Goal: Check status

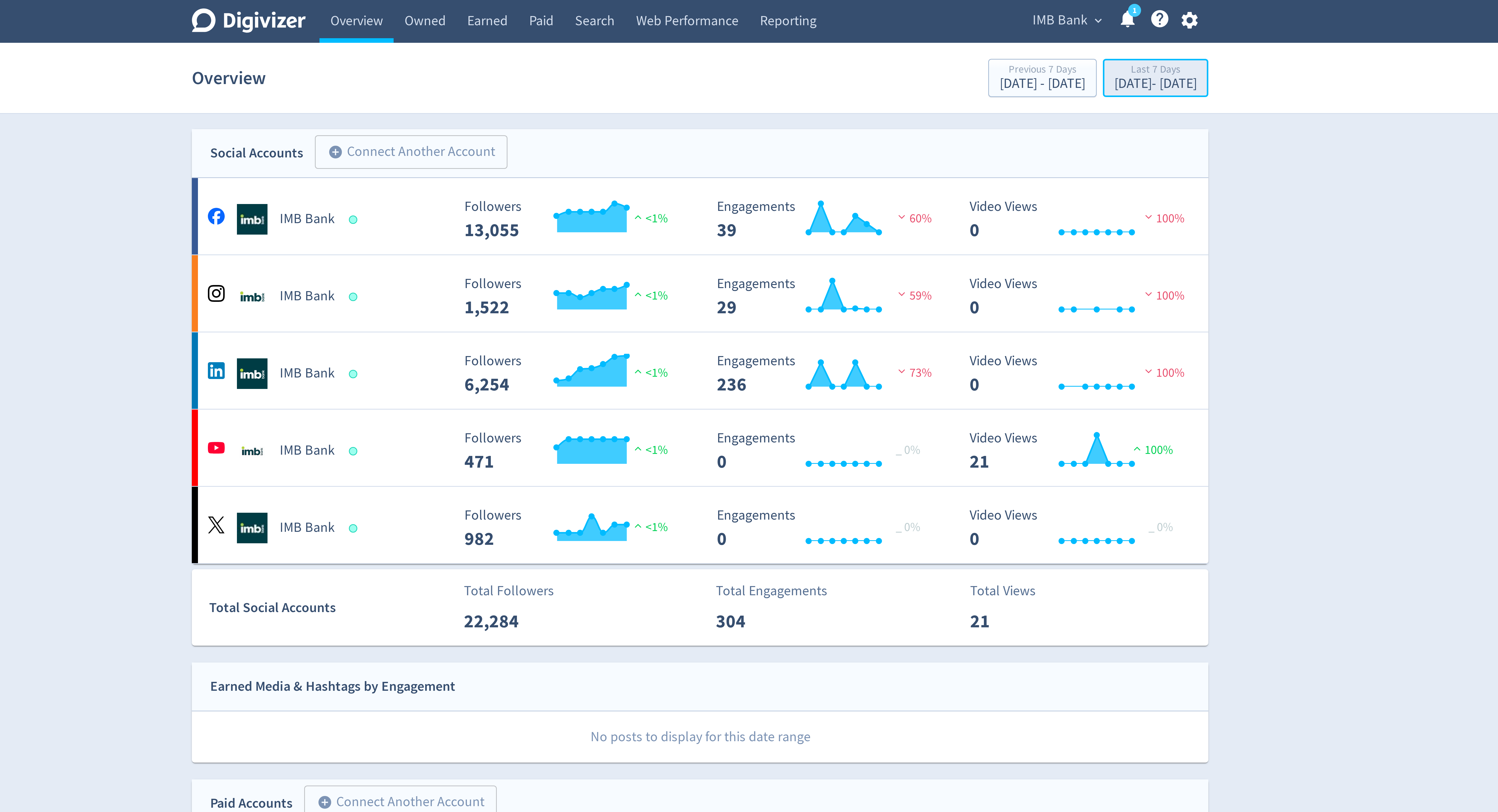
click at [888, 23] on div "Last 7 Days" at bounding box center [900, 23] width 27 height 4
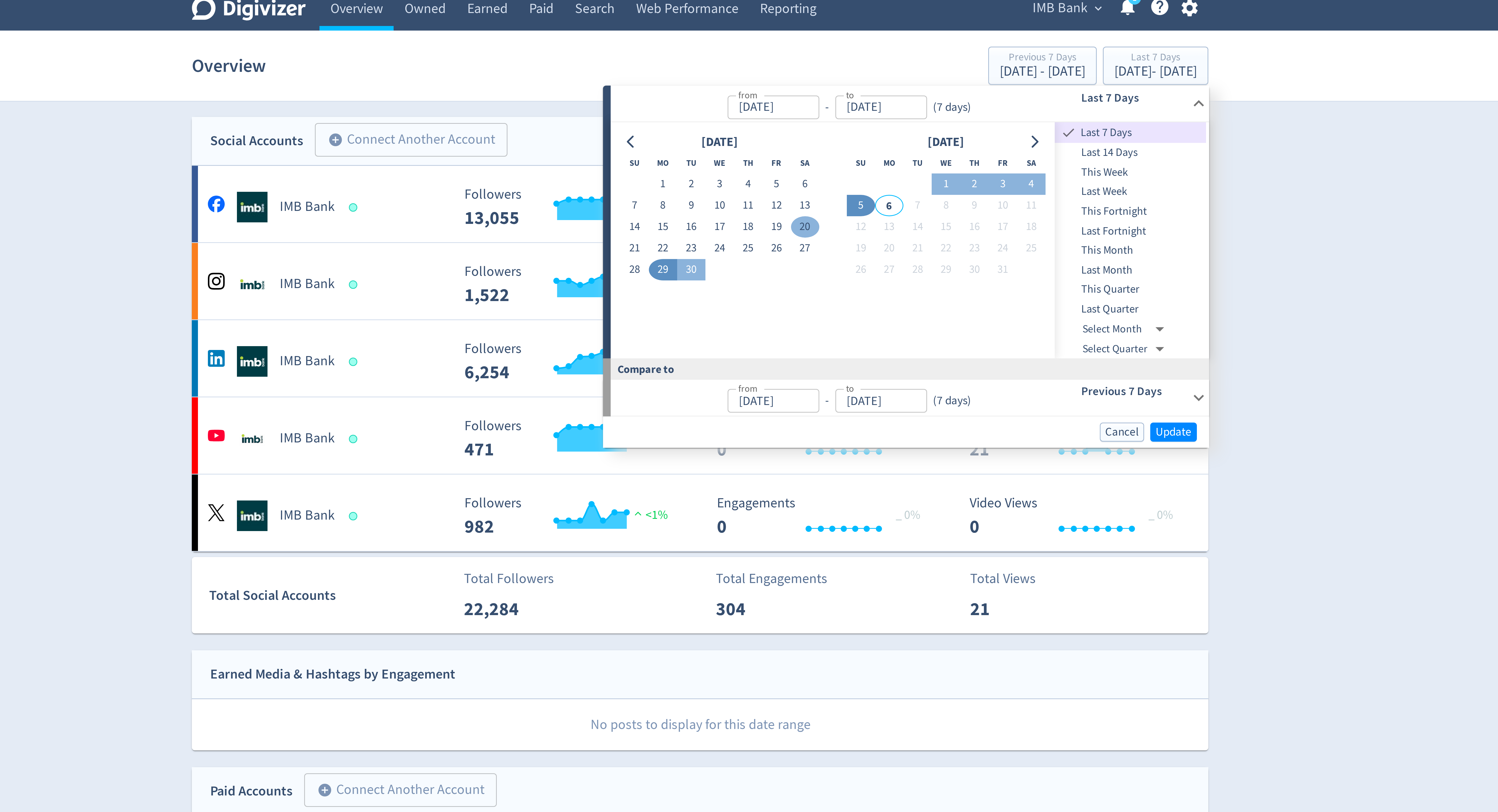
click at [784, 80] on button "20" at bounding box center [784, 80] width 9 height 7
type input "[DATE]"
click at [841, 65] on button "2" at bounding box center [840, 65] width 9 height 7
type input "[DATE]"
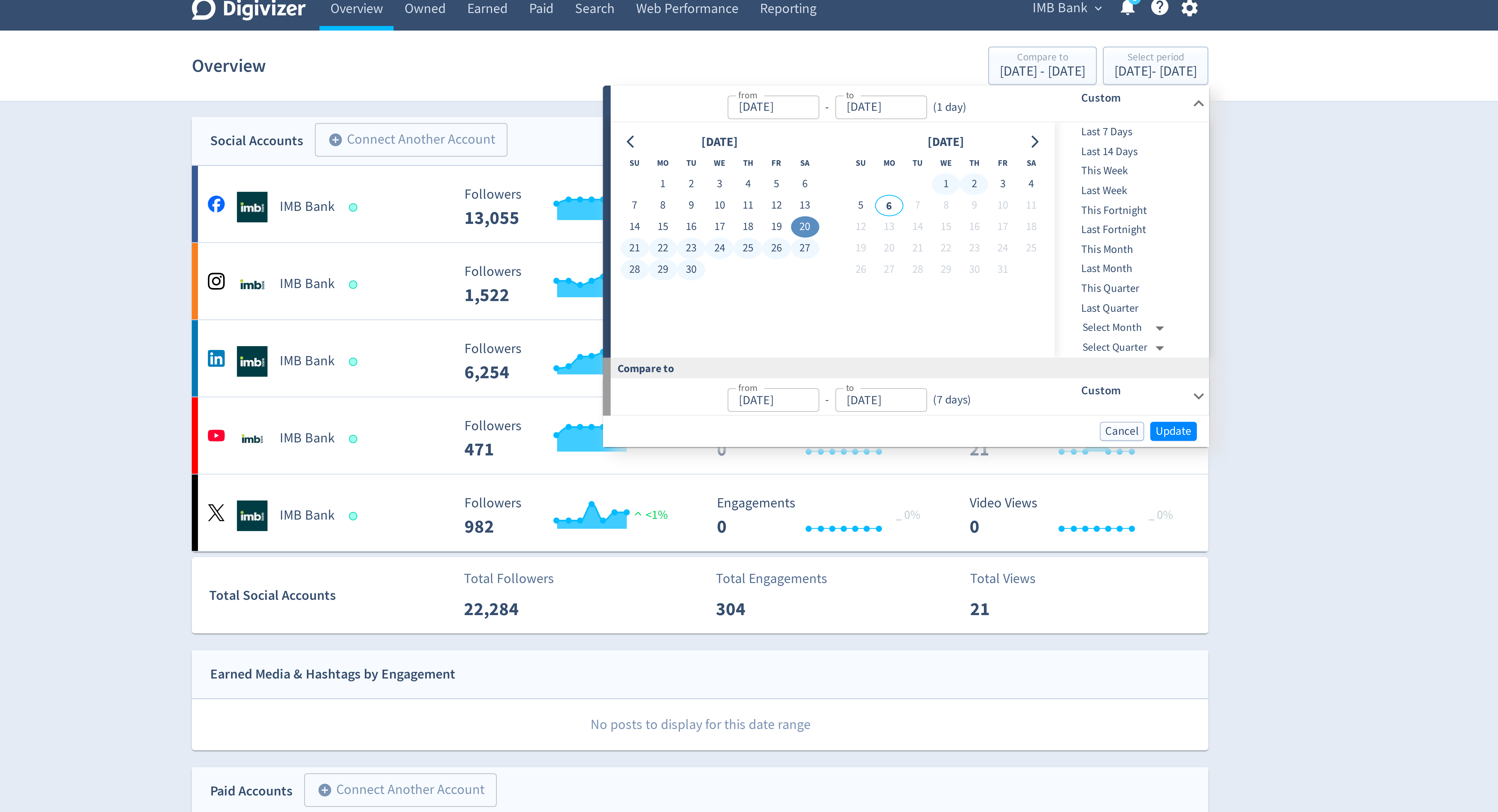
type input "[DATE]"
click at [911, 146] on span "Update" at bounding box center [907, 148] width 12 height 4
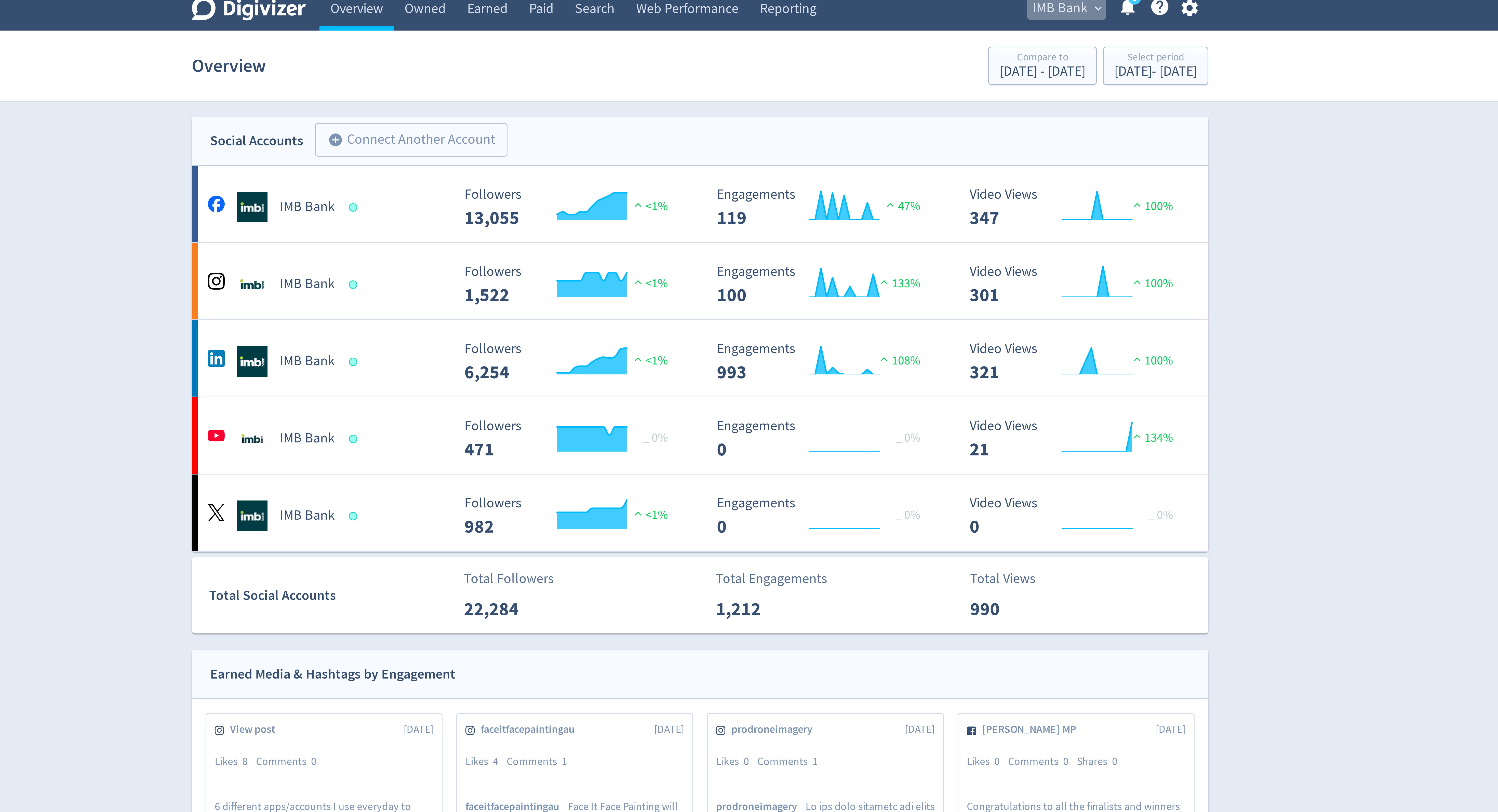
click at [875, 6] on span "IMB Bank" at bounding box center [869, 7] width 19 height 8
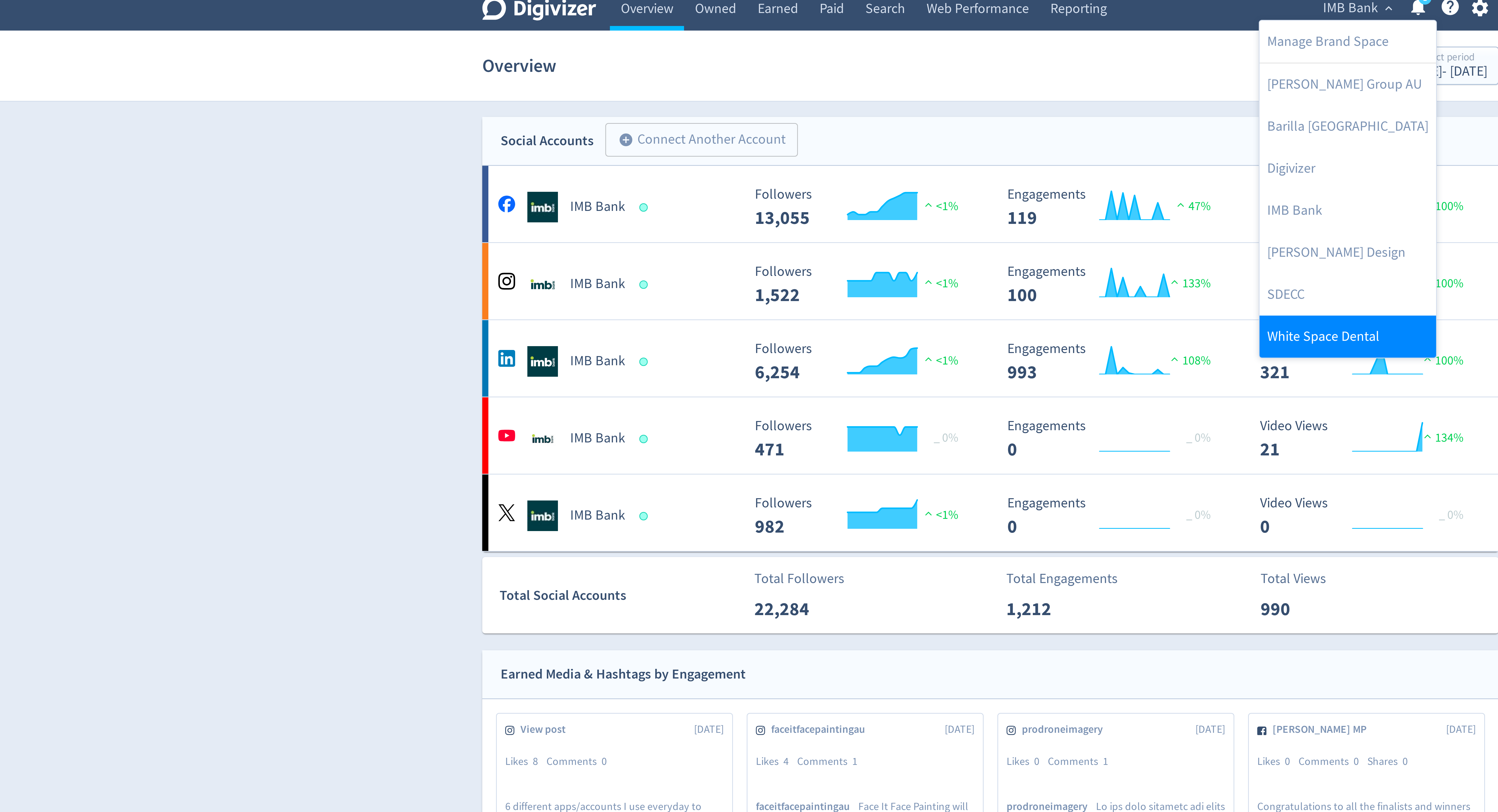
click at [850, 115] on link "White Space Dental" at bounding box center [868, 116] width 59 height 14
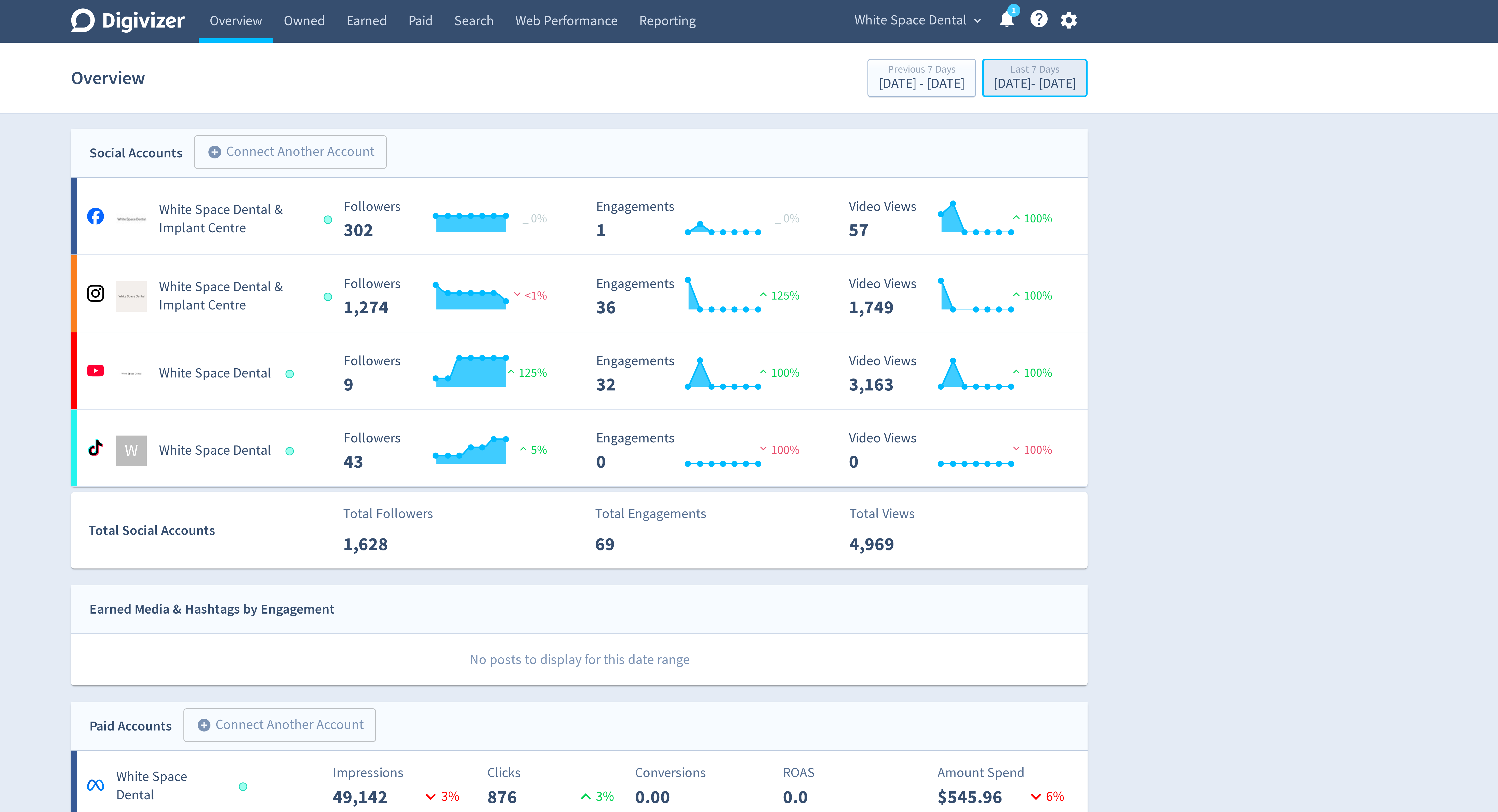
click at [894, 26] on div "Last 7 Days" at bounding box center [900, 23] width 27 height 4
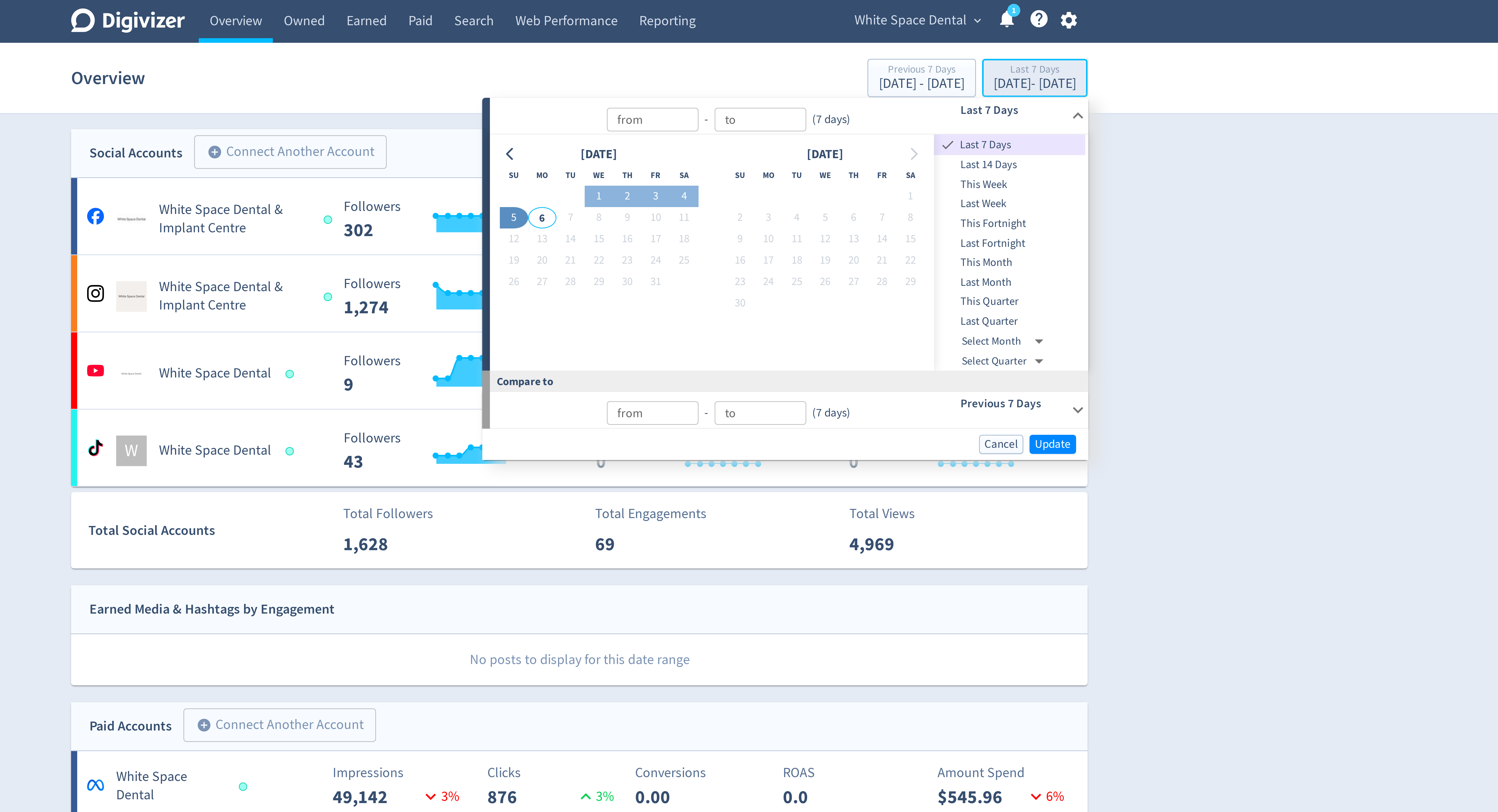
type input "[DATE]"
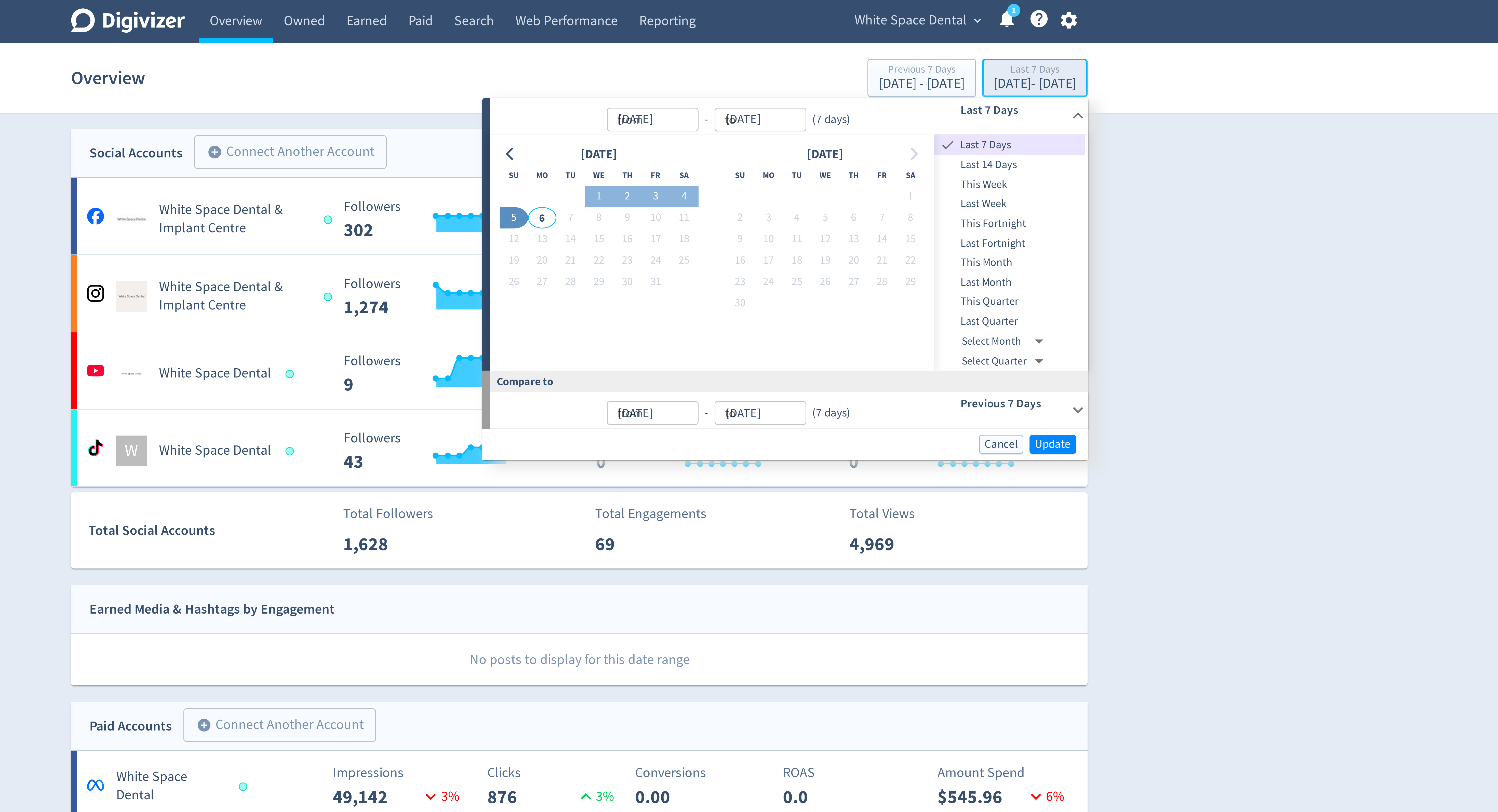
type input "[DATE]"
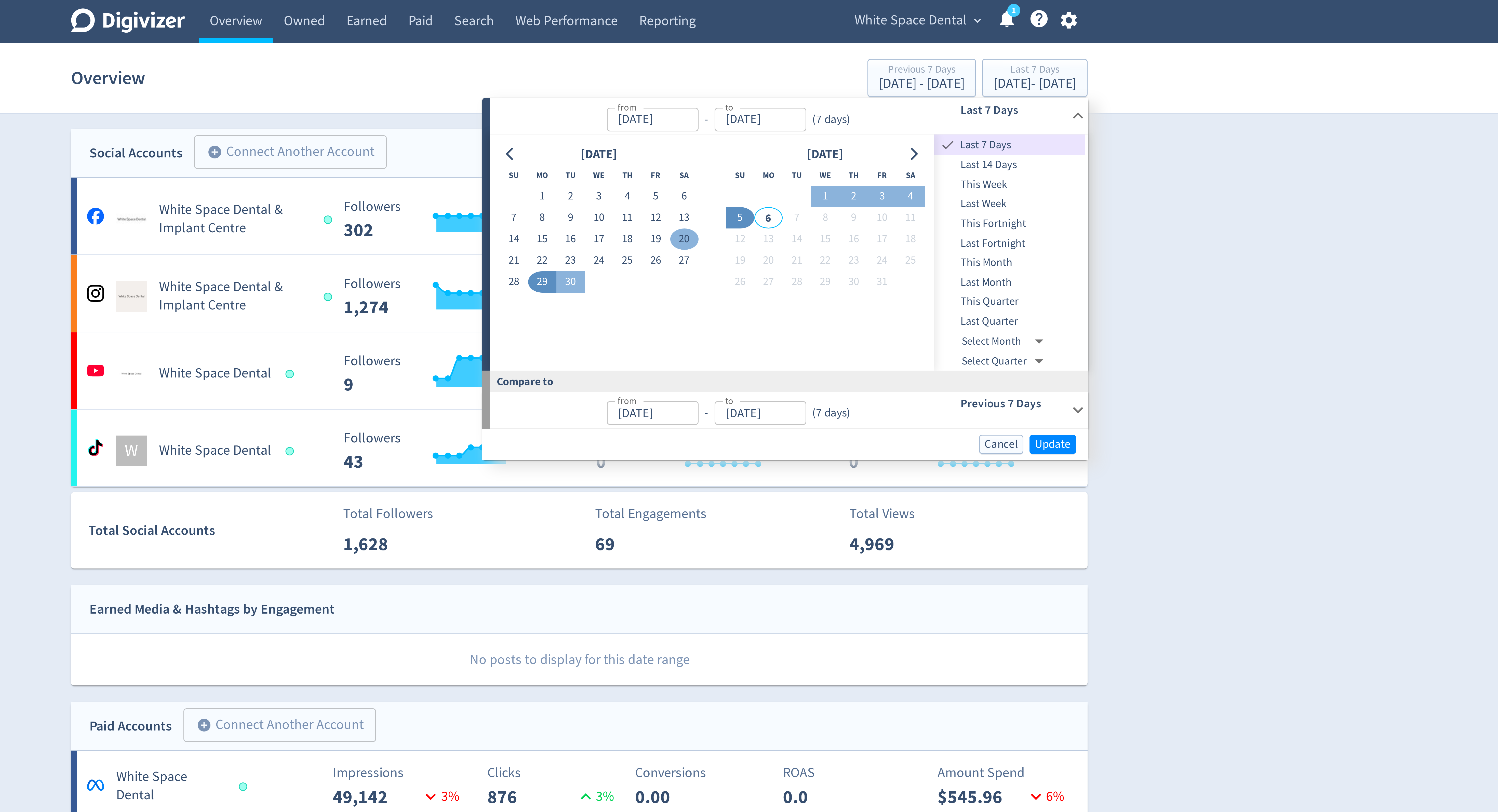
click at [782, 80] on button "20" at bounding box center [784, 80] width 9 height 7
type input "[DATE]"
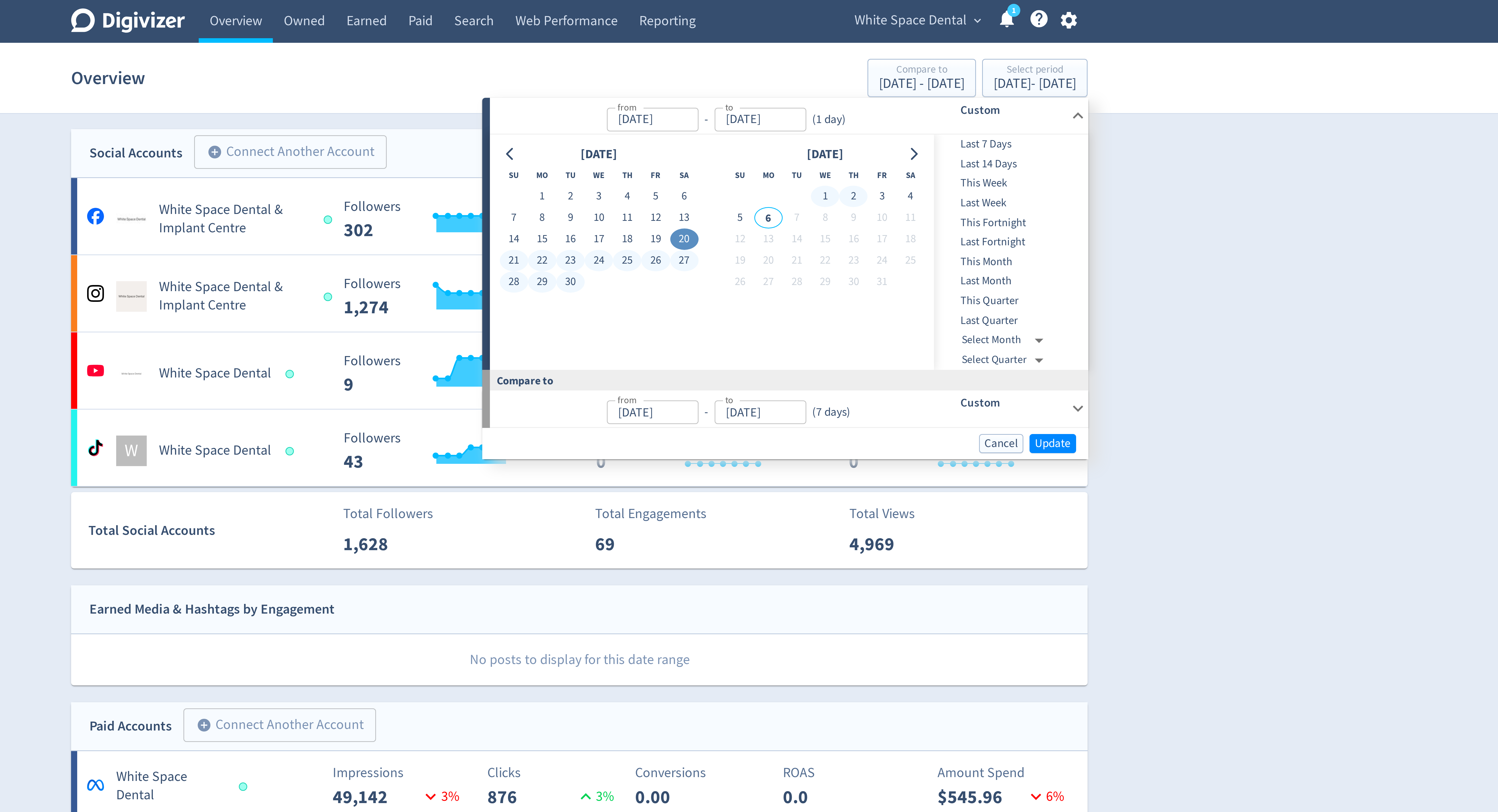
click at [837, 66] on button "2" at bounding box center [840, 65] width 9 height 7
type input "[DATE]"
click at [901, 146] on span "Update" at bounding box center [907, 148] width 12 height 4
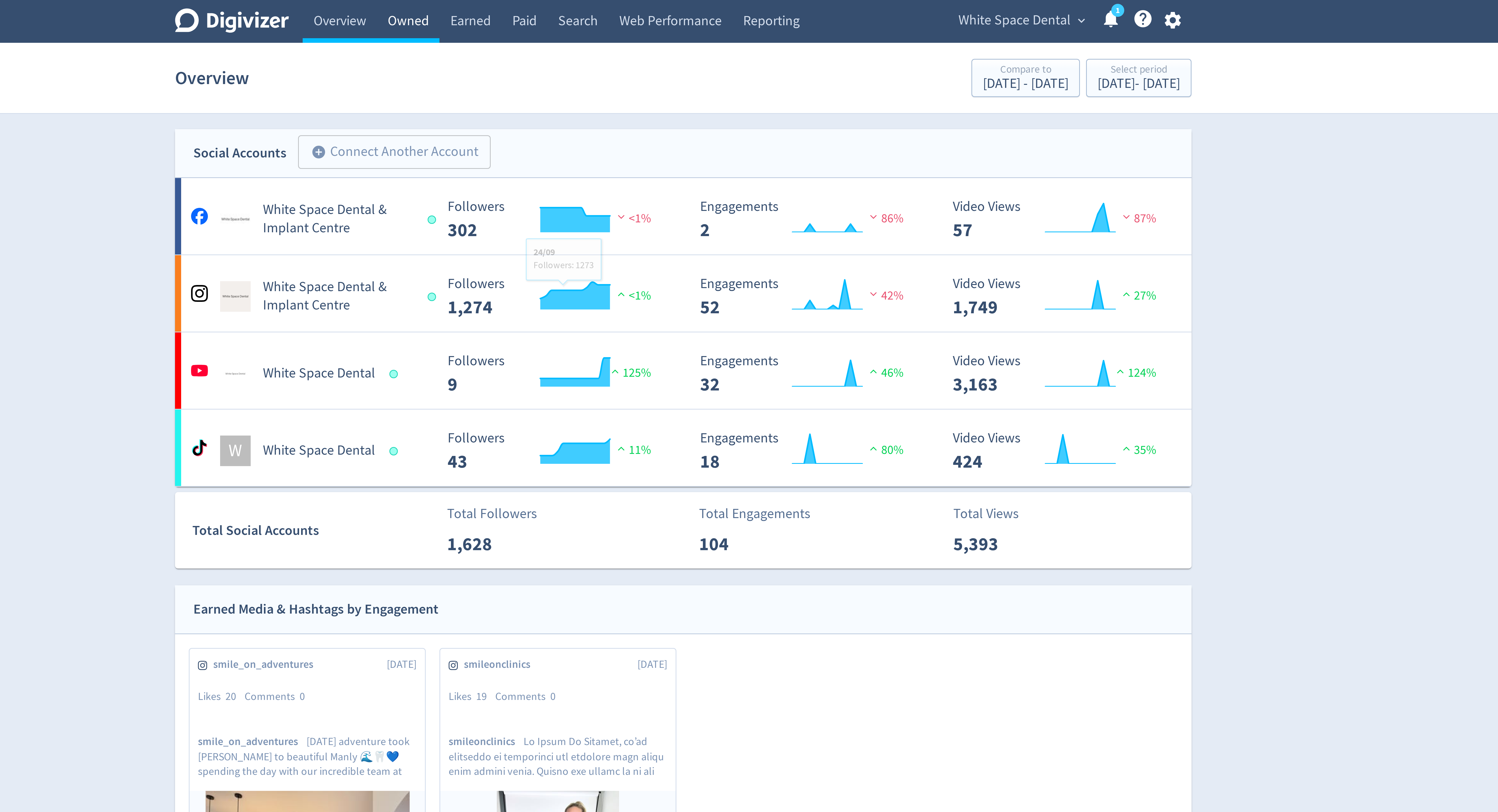
click at [656, 8] on link "Owned" at bounding box center [657, 7] width 21 height 15
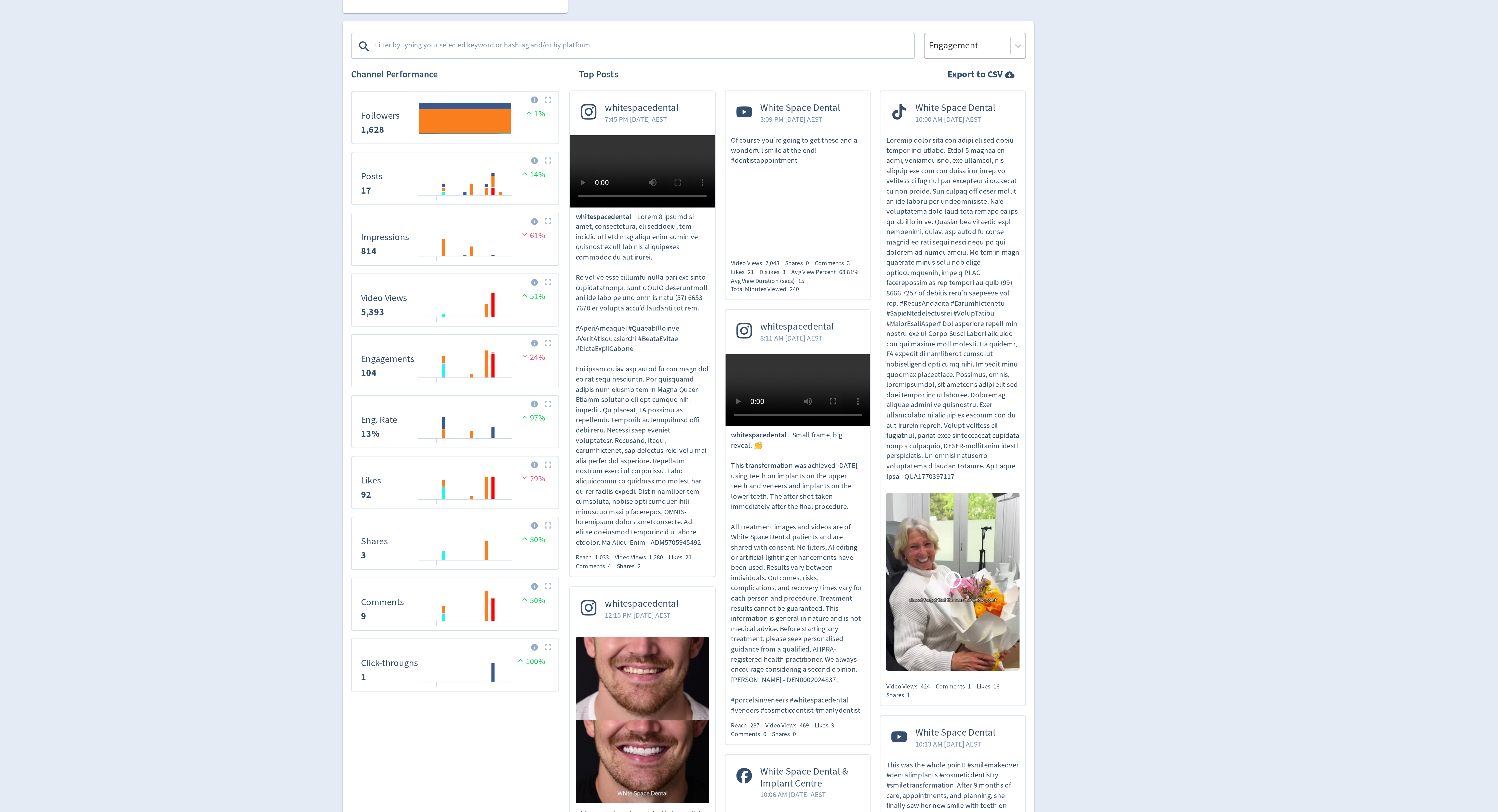
click at [892, 214] on div "Engagement" at bounding box center [889, 210] width 50 height 13
click at [892, 227] on div "Impressions" at bounding box center [889, 225] width 50 height 10
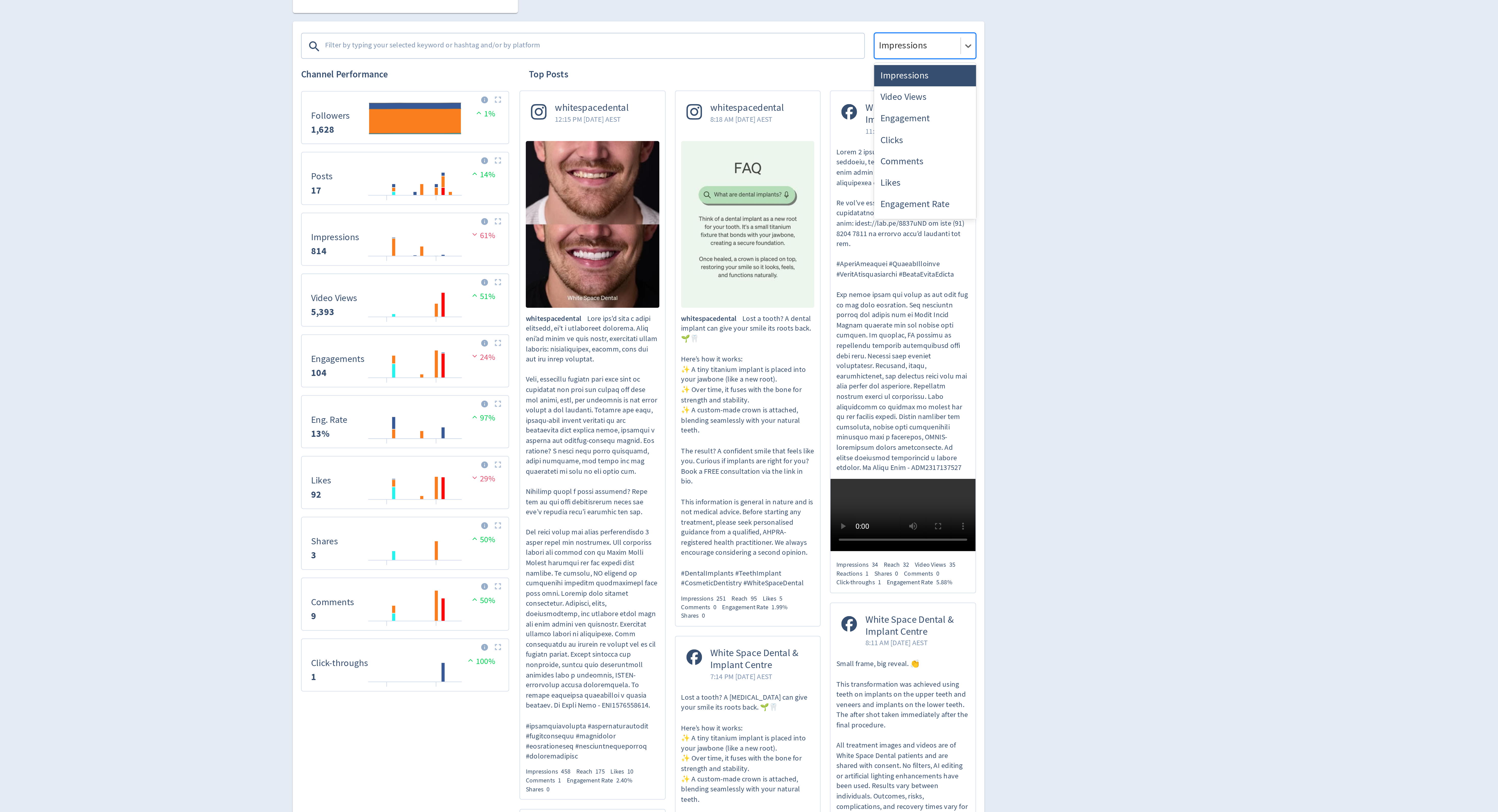
click at [879, 213] on div at bounding box center [886, 210] width 39 height 8
click at [880, 249] on div "Engagement" at bounding box center [889, 246] width 50 height 10
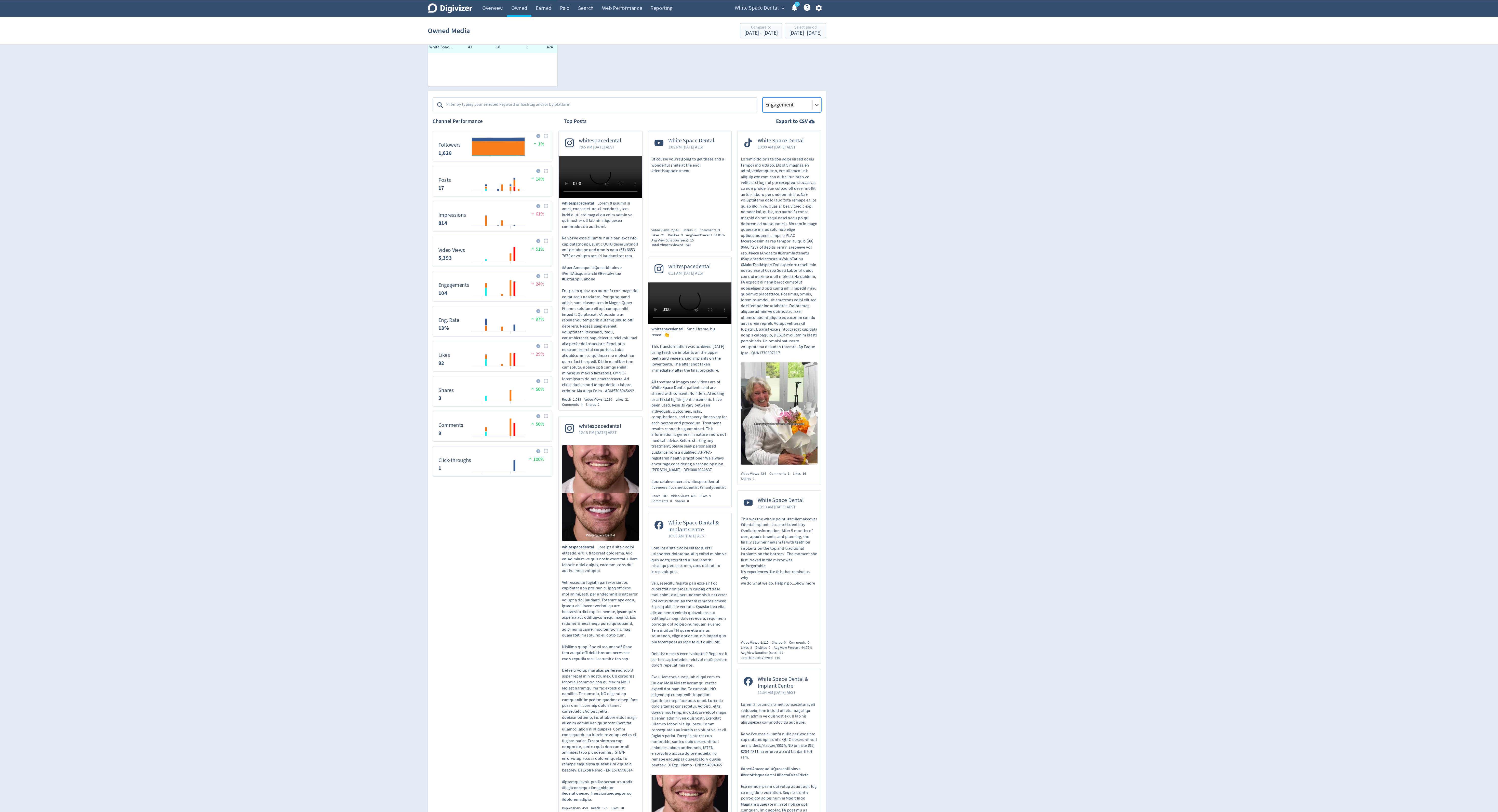
scroll to position [119, 0]
